Goal: Information Seeking & Learning: Learn about a topic

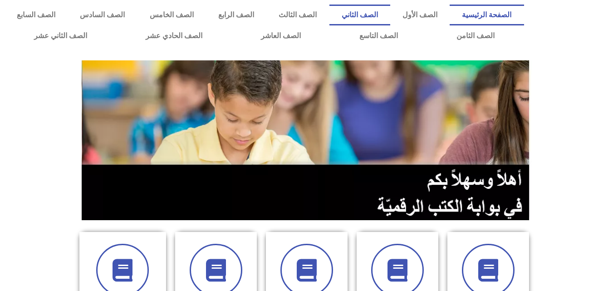
click at [382, 14] on link "الصف الثاني" at bounding box center [359, 15] width 61 height 21
click at [386, 15] on link "الصف الثاني" at bounding box center [359, 15] width 61 height 21
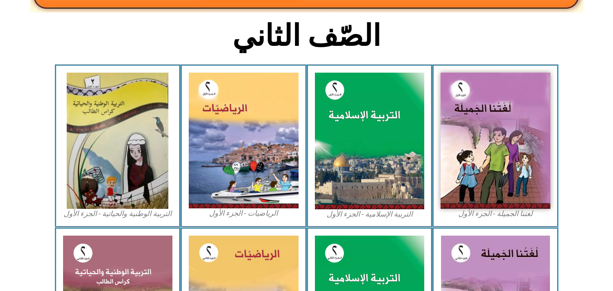
scroll to position [230, 0]
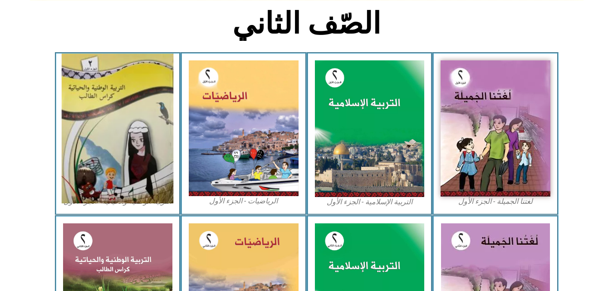
click at [119, 112] on img at bounding box center [118, 129] width 112 height 150
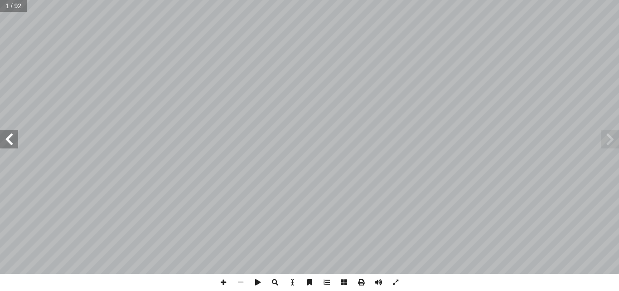
click at [11, 8] on input "text" at bounding box center [13, 6] width 27 height 12
type input "**"
click at [609, 140] on span at bounding box center [610, 139] width 18 height 18
click at [12, 136] on span at bounding box center [9, 139] width 18 height 18
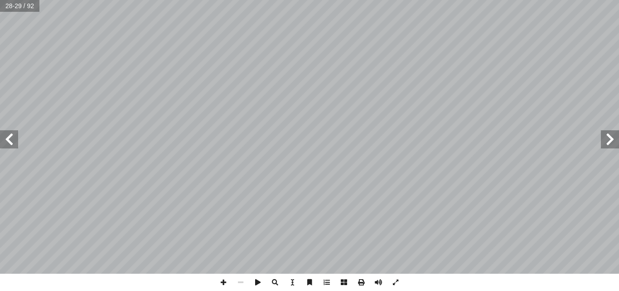
click at [12, 132] on span at bounding box center [9, 139] width 18 height 18
click at [10, 146] on span at bounding box center [9, 139] width 18 height 18
click at [609, 137] on span at bounding box center [610, 139] width 18 height 18
click at [9, 139] on span at bounding box center [9, 139] width 18 height 18
